Goal: Check status: Check status

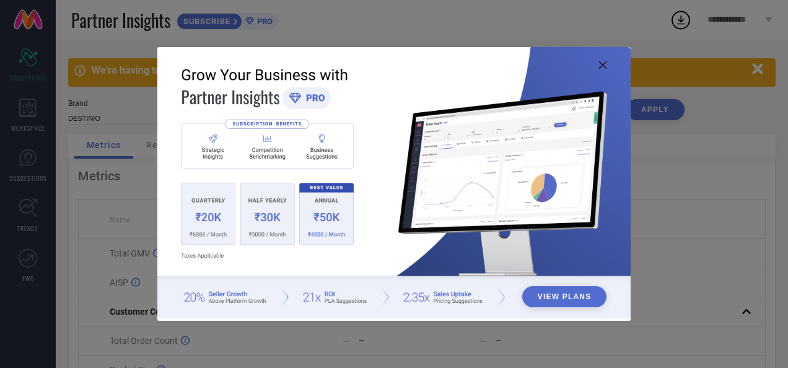
click at [604, 66] on icon at bounding box center [602, 64] width 7 height 7
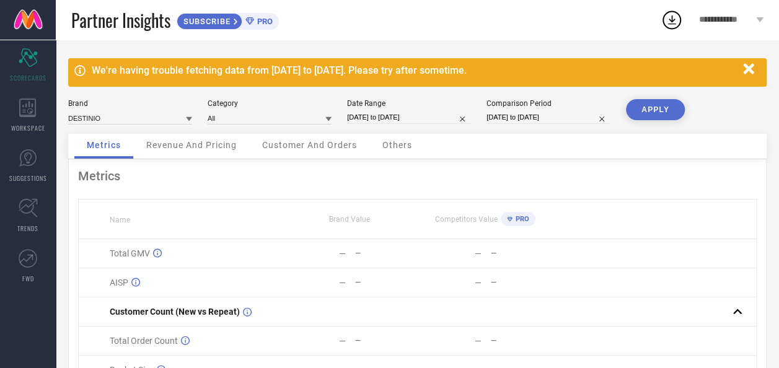
click at [365, 119] on input "[DATE] to [DATE]" at bounding box center [409, 117] width 124 height 13
select select "8"
select select "2025"
select select "9"
select select "2025"
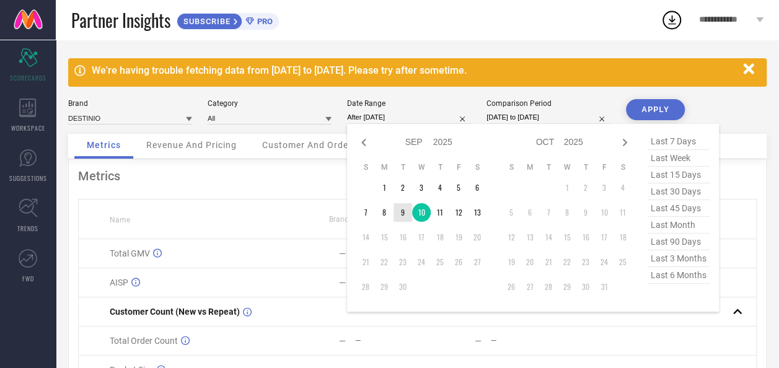
click at [407, 215] on td "9" at bounding box center [403, 212] width 19 height 19
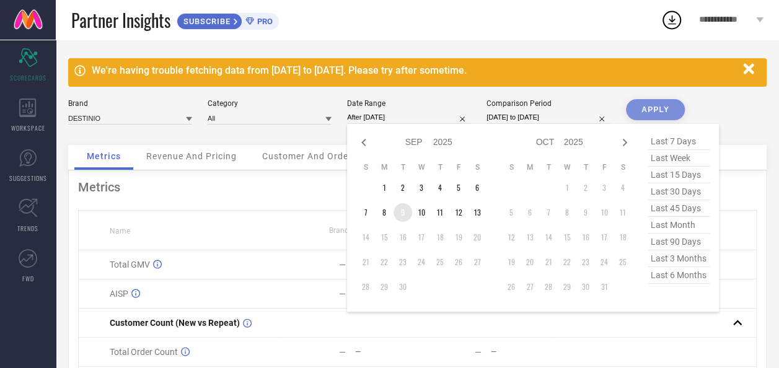
type input "09-09-2025 to 09-09-2025"
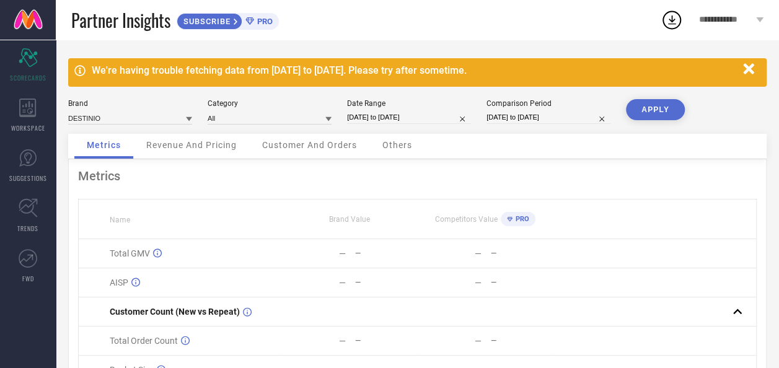
click at [667, 113] on button "APPLY" at bounding box center [655, 109] width 59 height 21
select select "8"
select select "2025"
select select "9"
select select "2025"
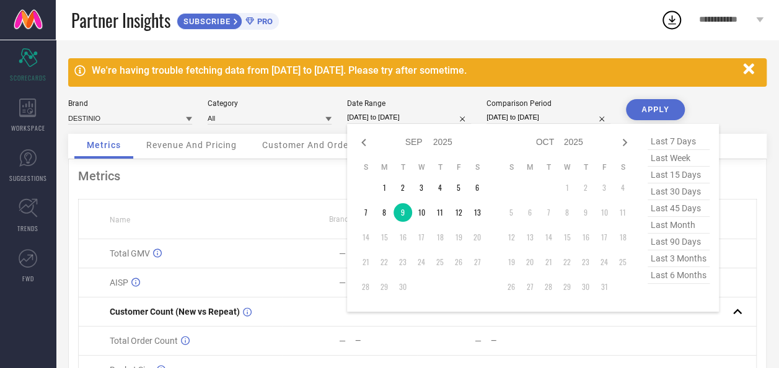
click at [383, 120] on input "09-09-2025 to 09-09-2025" at bounding box center [409, 117] width 124 height 13
click at [421, 214] on td "10" at bounding box center [421, 212] width 19 height 19
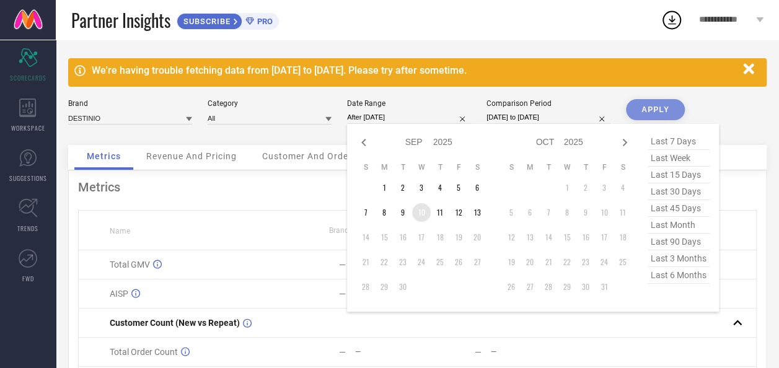
type input "[DATE] to [DATE]"
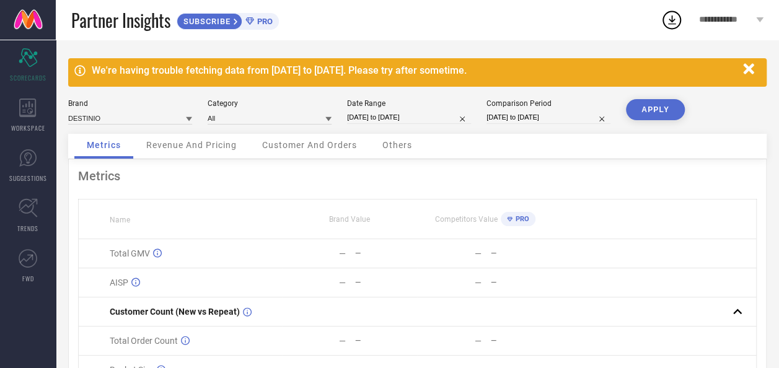
click at [663, 108] on button "APPLY" at bounding box center [655, 109] width 59 height 21
